Goal: Task Accomplishment & Management: Manage account settings

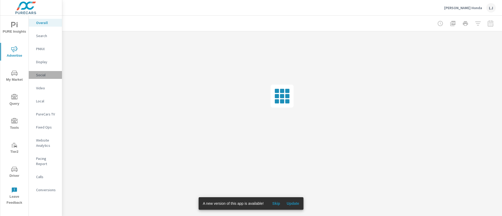
click at [43, 72] on p "Social" at bounding box center [47, 74] width 22 height 5
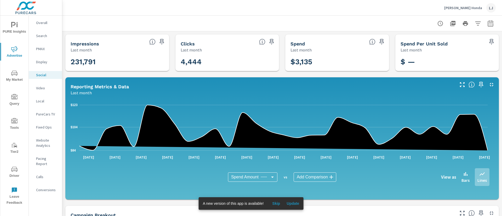
click at [186, 21] on div at bounding box center [282, 23] width 427 height 15
click at [472, 5] on div "[PERSON_NAME] Honda LJ" at bounding box center [470, 7] width 52 height 9
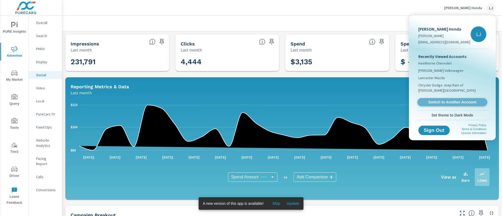
click at [452, 100] on span "Switch to Another Account" at bounding box center [452, 102] width 64 height 5
